Goal: Task Accomplishment & Management: Manage account settings

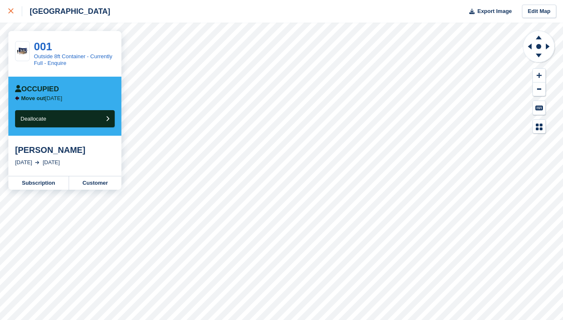
click at [13, 12] on icon at bounding box center [10, 10] width 5 height 5
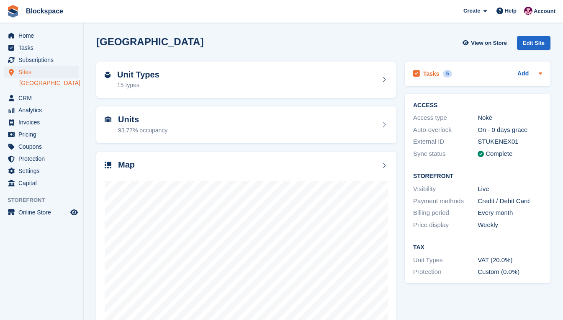
click at [427, 74] on h2 "Tasks" at bounding box center [431, 74] width 16 height 8
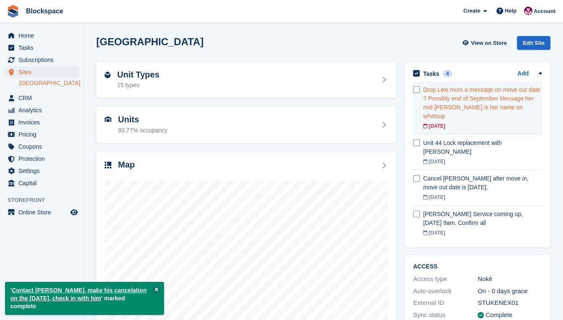
click at [471, 97] on div "Drop Lexi mom a message on move out date ? Possibly end of September Message he…" at bounding box center [482, 102] width 119 height 35
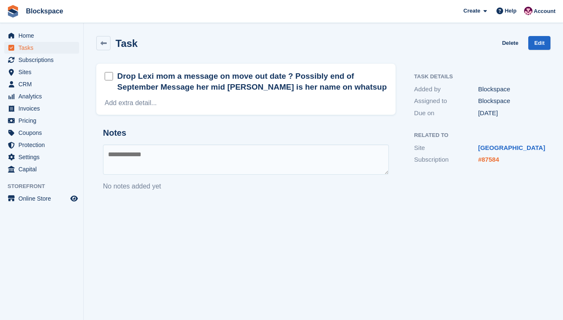
click at [494, 160] on link "#87584" at bounding box center [488, 159] width 21 height 7
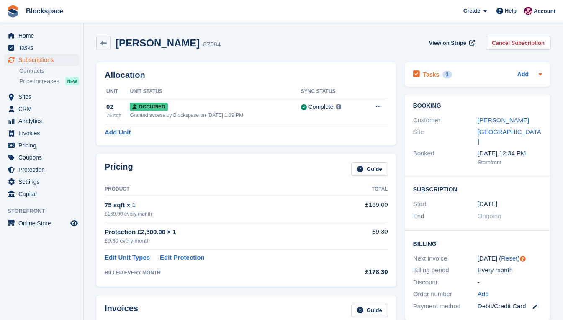
click at [427, 74] on h2 "Tasks" at bounding box center [431, 75] width 16 height 8
